Goal: Find specific page/section: Find specific page/section

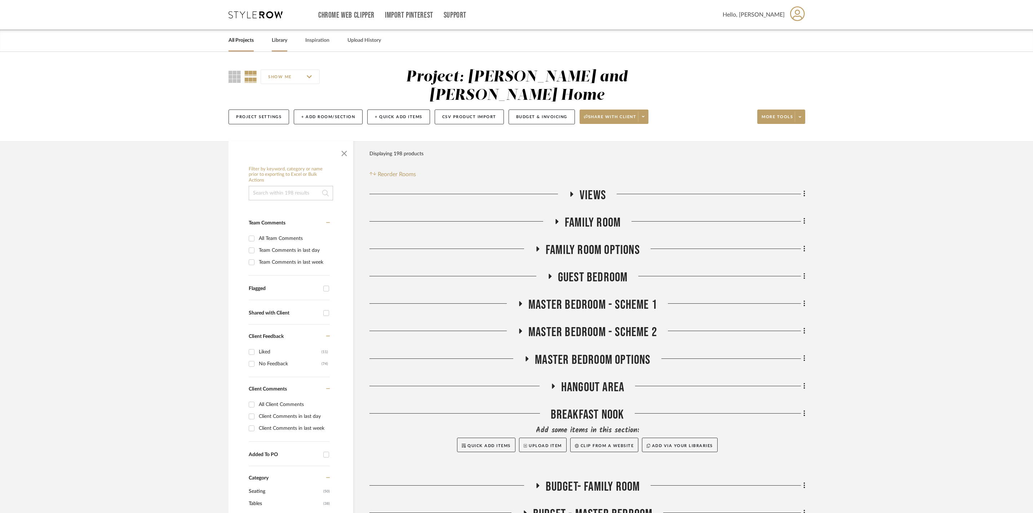
click at [287, 36] on link "Library" at bounding box center [279, 41] width 15 height 10
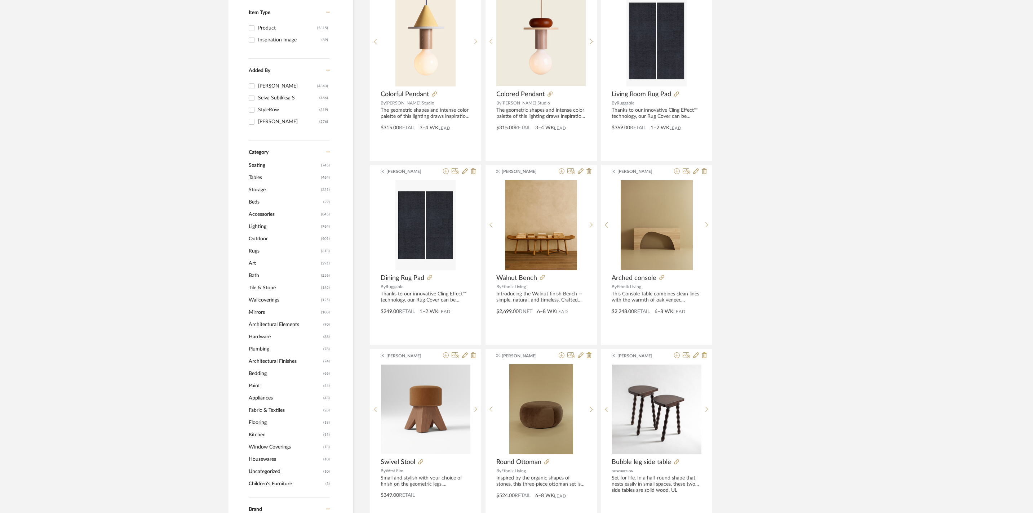
scroll to position [163, 0]
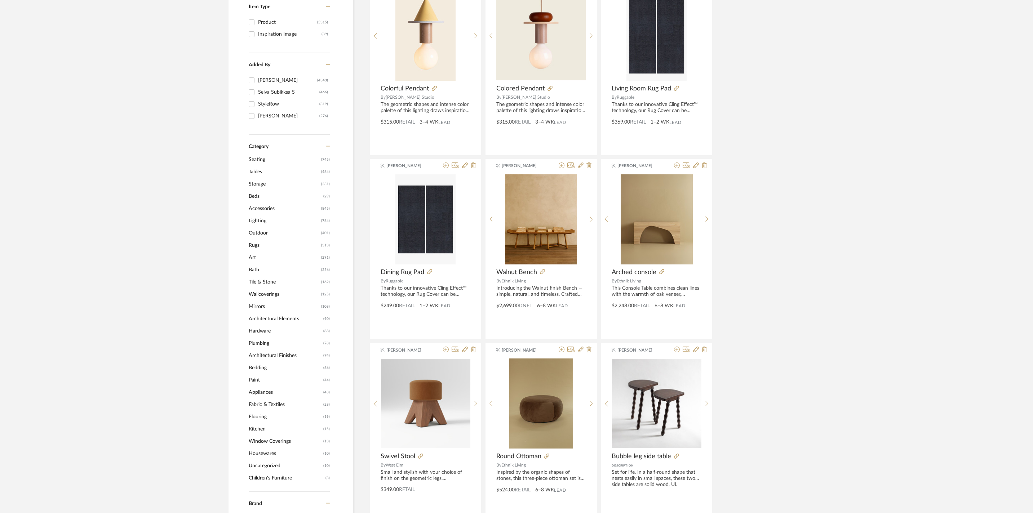
click at [262, 371] on span "Bedding" at bounding box center [285, 368] width 73 height 12
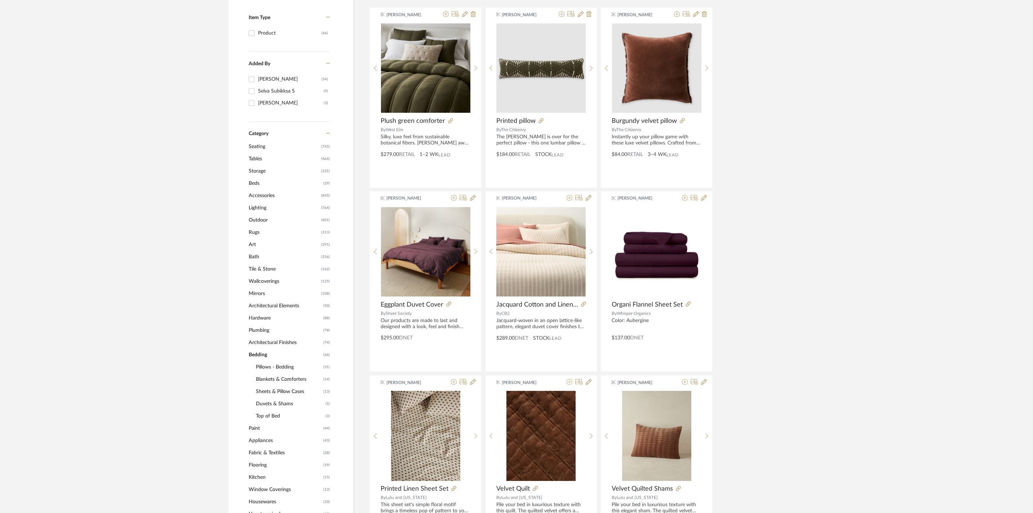
click at [288, 384] on span "Blankets & Comforters" at bounding box center [289, 379] width 66 height 12
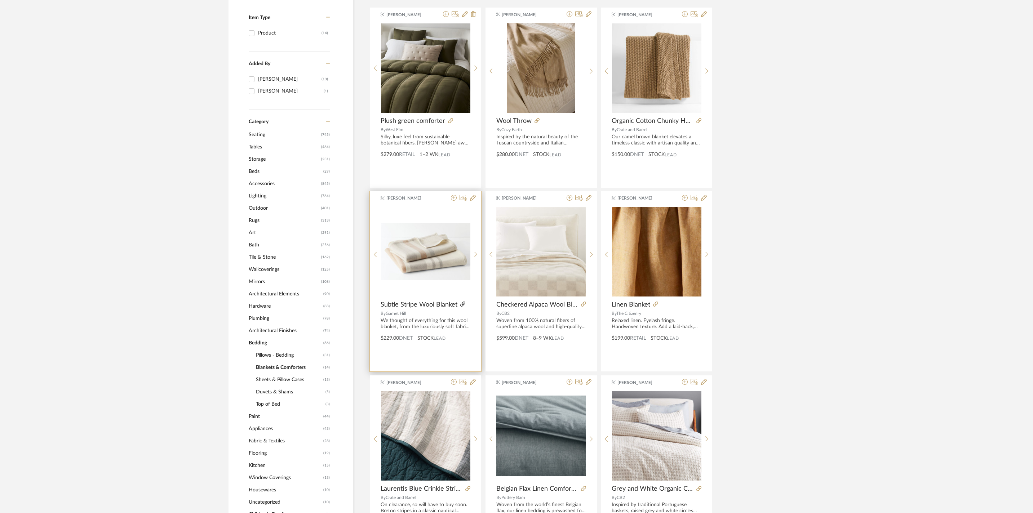
click at [463, 305] on icon at bounding box center [462, 304] width 5 height 5
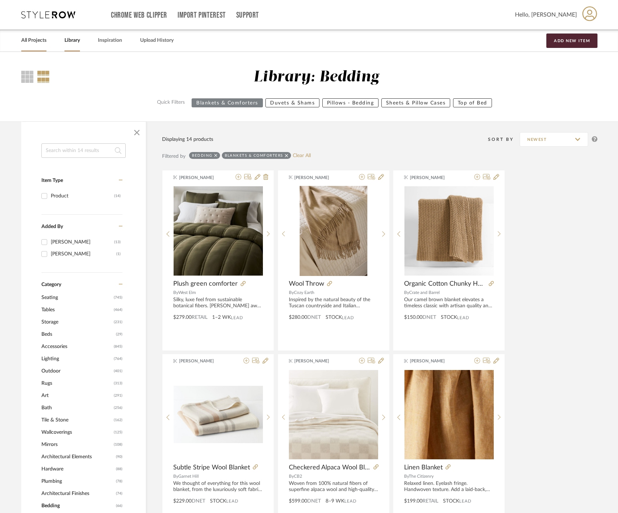
click at [39, 38] on link "All Projects" at bounding box center [33, 41] width 25 height 10
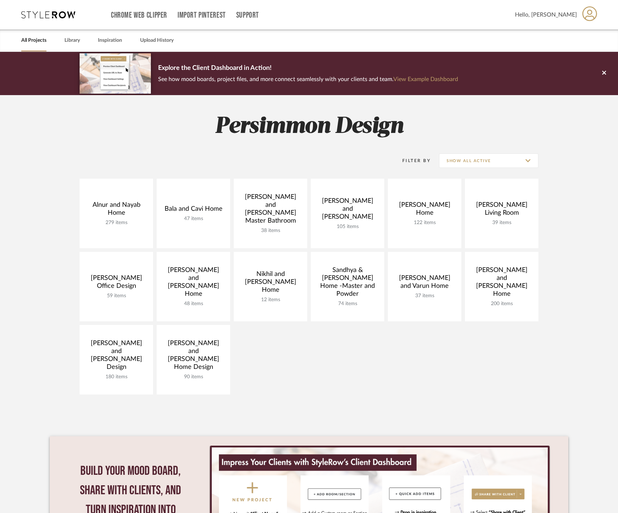
scroll to position [31, 0]
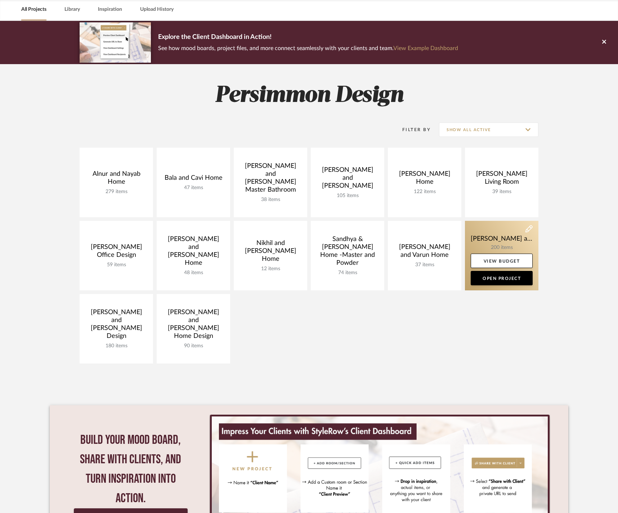
click at [501, 238] on link at bounding box center [502, 256] width 74 height 70
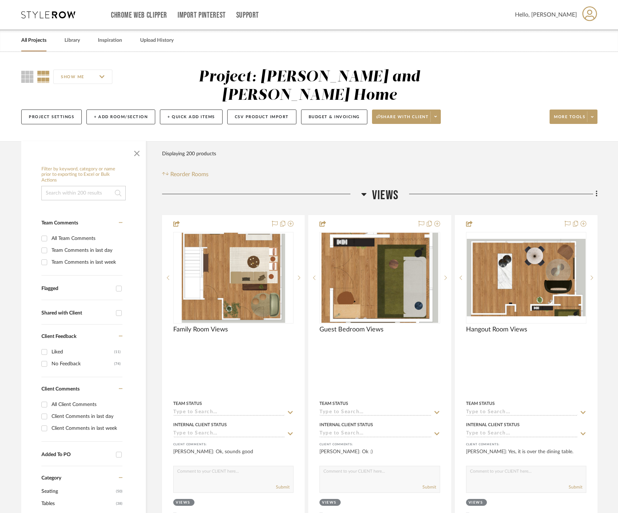
click at [365, 190] on icon at bounding box center [363, 194] width 5 height 9
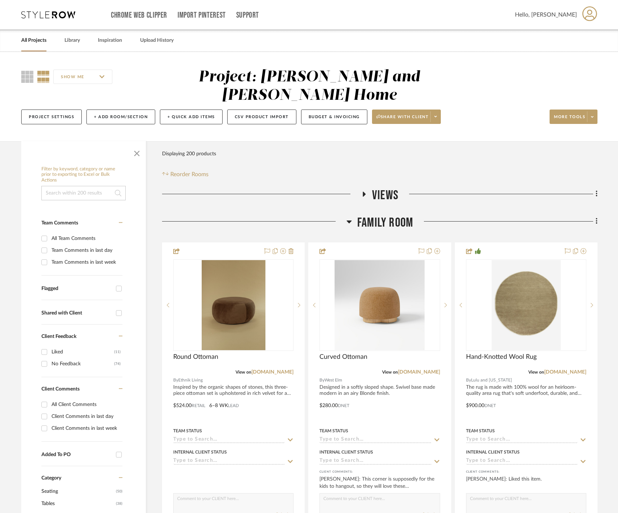
click at [350, 221] on icon at bounding box center [349, 222] width 5 height 3
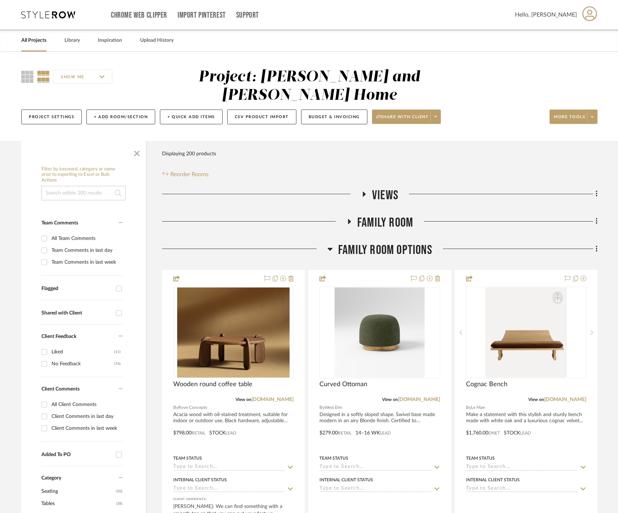
click at [335, 242] on h3 "Family Room Options" at bounding box center [380, 249] width 105 height 15
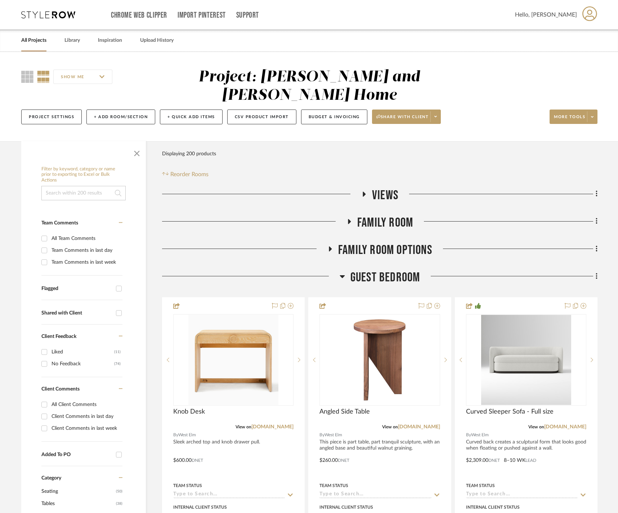
click at [351, 275] on span "Guest Bedroom" at bounding box center [386, 277] width 70 height 15
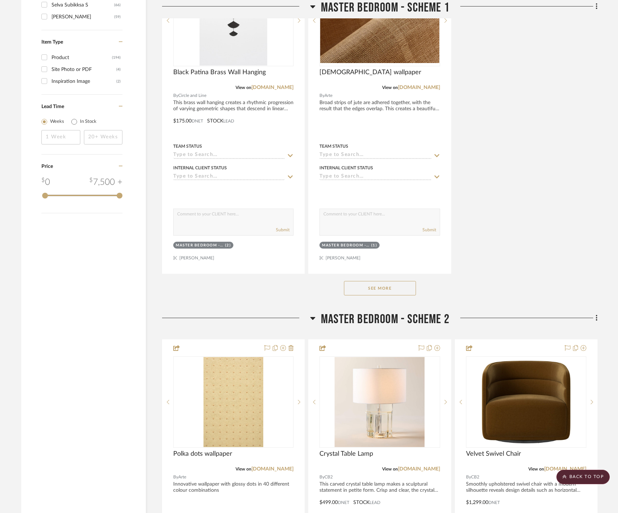
scroll to position [1007, 0]
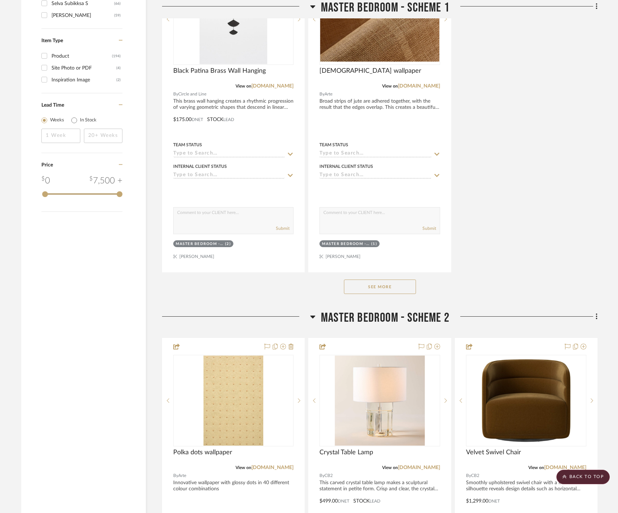
click at [381, 294] on button "See More" at bounding box center [380, 287] width 72 height 14
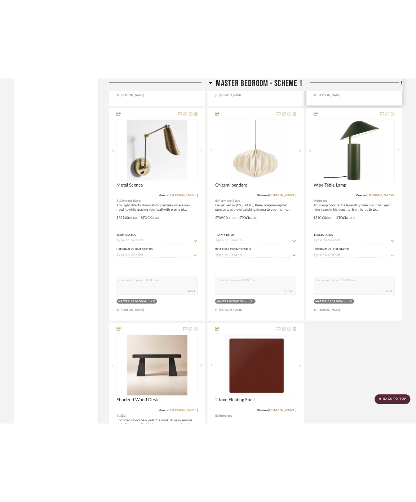
scroll to position [1895, 0]
